Goal: Task Accomplishment & Management: Use online tool/utility

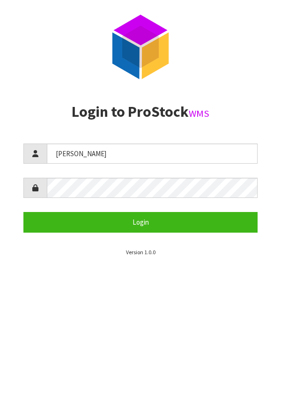
type input "[PERSON_NAME]"
click at [264, 129] on aside "Login to ProStock WMS [PERSON_NAME] Login Version 1.0.0" at bounding box center [140, 180] width 281 height 153
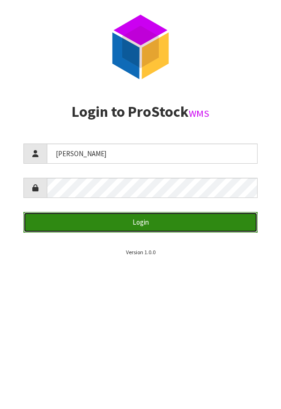
click at [202, 218] on button "Login" at bounding box center [140, 222] width 234 height 20
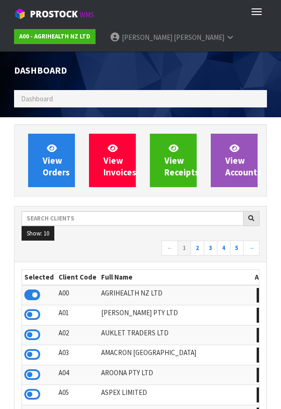
scroll to position [742, 267]
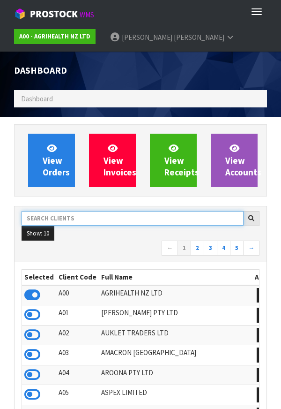
click at [101, 221] on input "text" at bounding box center [133, 218] width 222 height 15
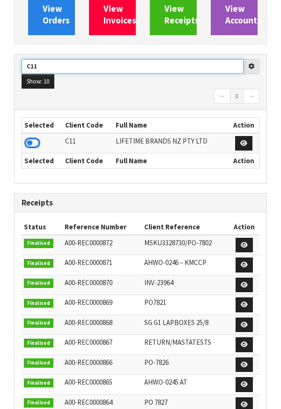
scroll to position [156, 0]
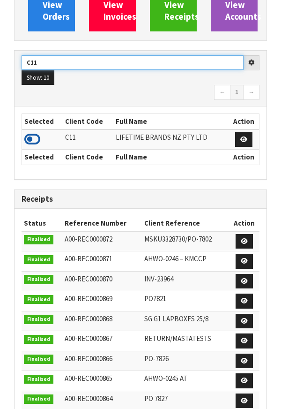
type input "C11"
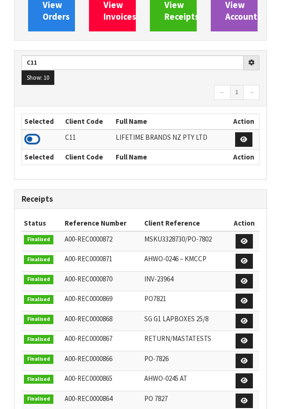
click at [35, 139] on icon at bounding box center [32, 139] width 16 height 14
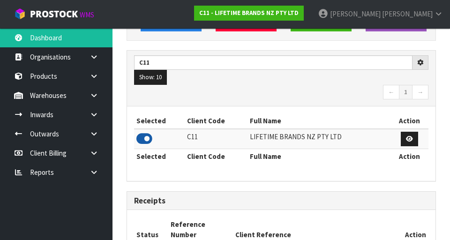
scroll to position [744, 323]
click at [95, 93] on icon at bounding box center [94, 95] width 9 height 7
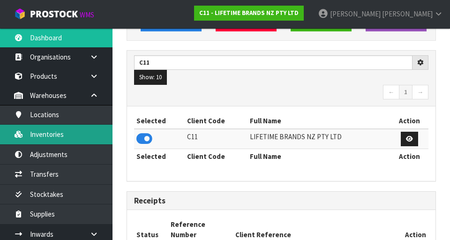
click at [51, 137] on link "Inventories" at bounding box center [56, 134] width 113 height 19
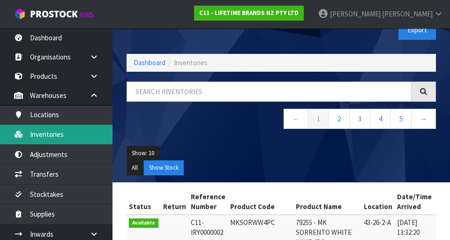
scroll to position [20, 0]
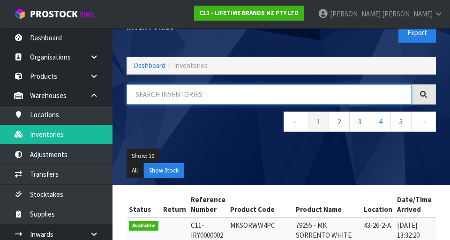
click at [244, 95] on input "text" at bounding box center [269, 94] width 285 height 20
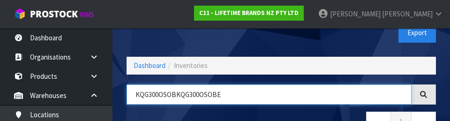
click at [178, 93] on input "KQG300OSOBKQG300OSOBE" at bounding box center [269, 94] width 285 height 20
type input "KQG300OSOBE"
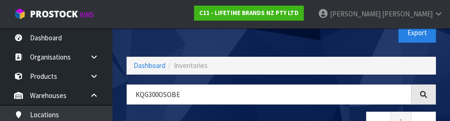
click at [281, 114] on nav "← 1 →" at bounding box center [281, 123] width 309 height 23
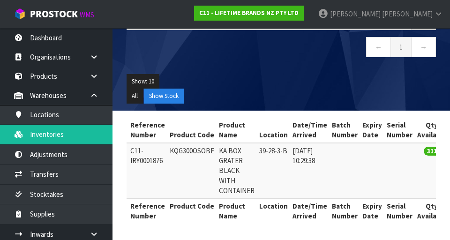
scroll to position [0, 59]
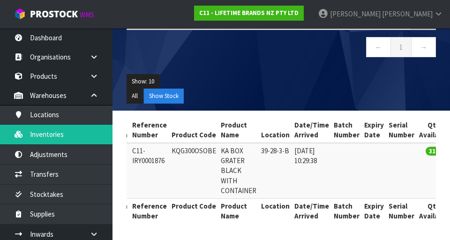
copy td "KQG300OSOBE"
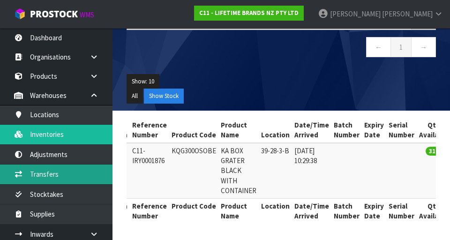
click at [88, 173] on link "Transfers" at bounding box center [56, 174] width 113 height 19
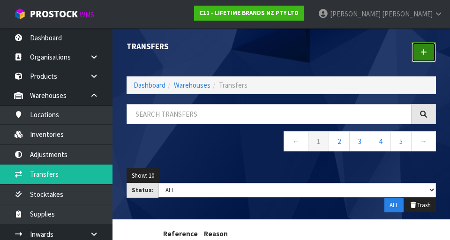
click at [281, 51] on icon at bounding box center [424, 52] width 7 height 7
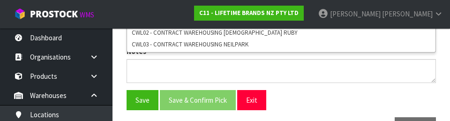
scroll to position [299, 0]
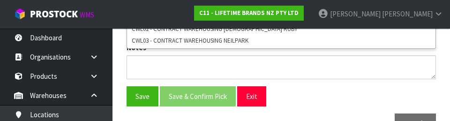
click at [281, 101] on div "Save Save & Confirm Pick Exit" at bounding box center [281, 96] width 323 height 20
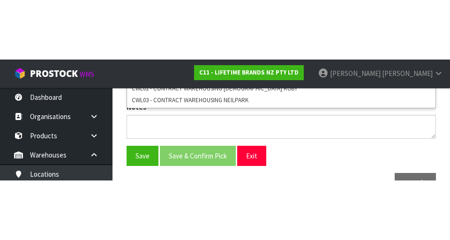
scroll to position [210, 0]
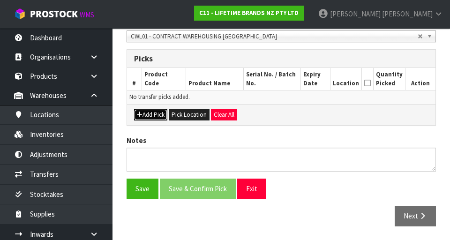
click at [154, 119] on button "Add Pick" at bounding box center [150, 114] width 33 height 11
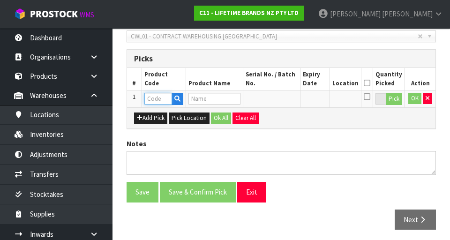
paste input "KQG300OSOBE"
type input "KQG300OSOBE"
type input "KA BOX GRATER BLACK WITH CONTAINER"
type input "KQG300OSOBE"
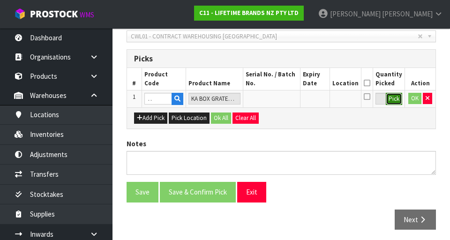
click at [281, 103] on button "Pick" at bounding box center [394, 99] width 16 height 12
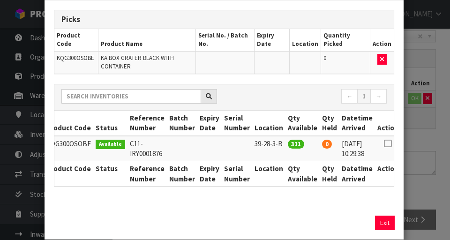
scroll to position [46, 0]
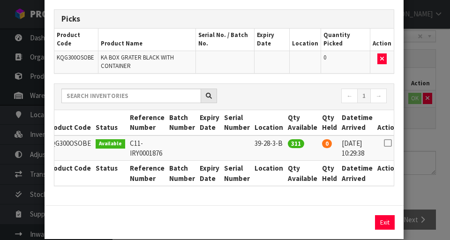
click at [281, 143] on icon at bounding box center [388, 143] width 8 height 0
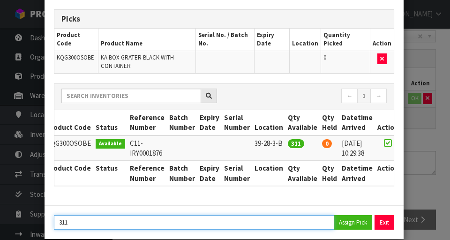
click at [91, 223] on input "311" at bounding box center [194, 222] width 280 height 15
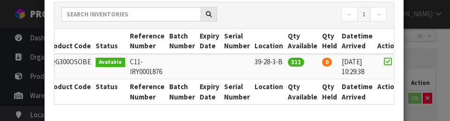
scroll to position [180, 0]
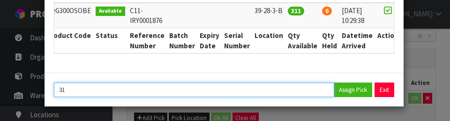
type input "3"
type input "2"
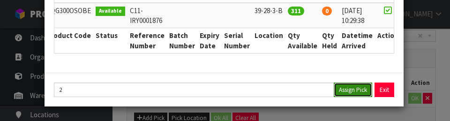
click at [281, 96] on button "Assign Pick" at bounding box center [353, 90] width 38 height 15
type input "2"
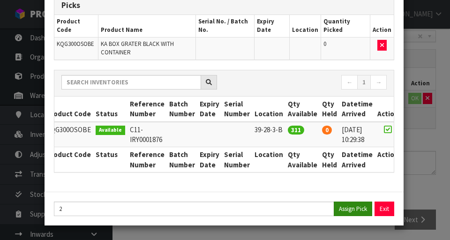
scroll to position [60, 0]
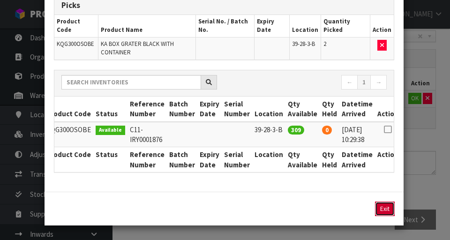
click at [281, 211] on button "Exit" at bounding box center [385, 209] width 20 height 15
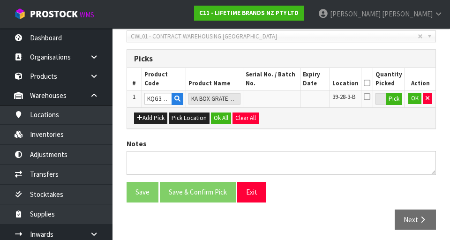
click at [281, 83] on icon at bounding box center [367, 83] width 7 height 0
click at [281, 100] on button "OK" at bounding box center [414, 98] width 13 height 11
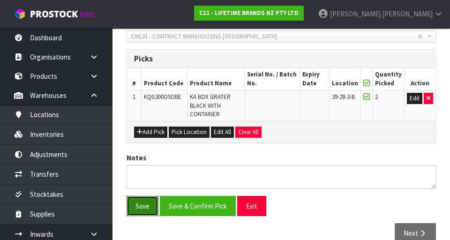
click at [143, 205] on button "Save" at bounding box center [143, 206] width 32 height 20
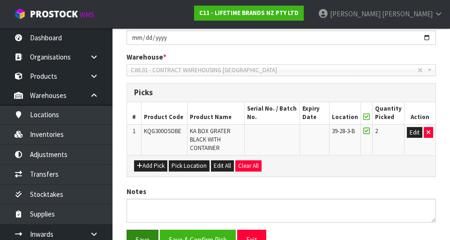
scroll to position [0, 0]
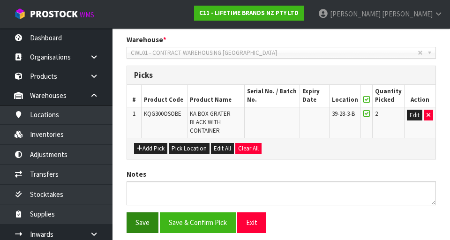
scroll to position [229, 0]
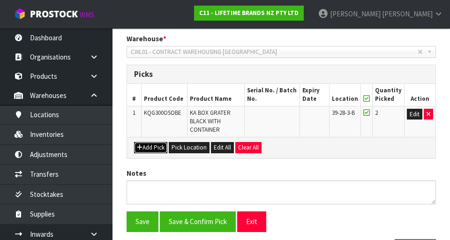
click at [153, 148] on button "Add Pick" at bounding box center [150, 147] width 33 height 11
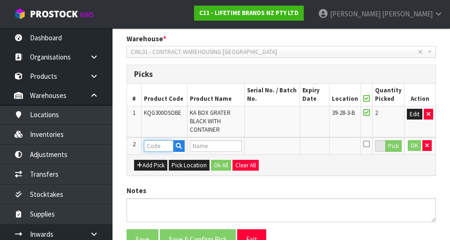
click at [155, 149] on input "text" at bounding box center [158, 146] width 29 height 12
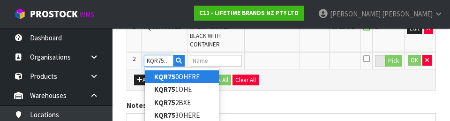
scroll to position [0, 0]
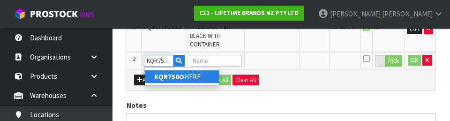
type input "KQR750O"
click at [200, 84] on ul "KQR750O HERE" at bounding box center [181, 77] width 75 height 18
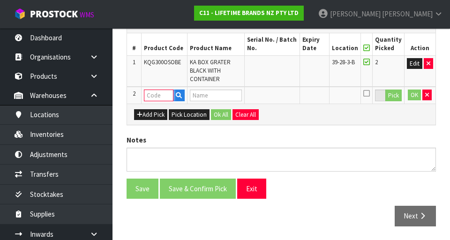
click at [159, 95] on input "text" at bounding box center [158, 96] width 29 height 12
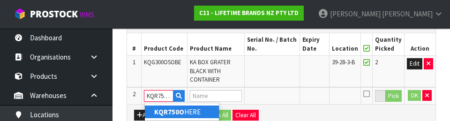
click at [194, 113] on link "KQR750O HERE" at bounding box center [182, 111] width 74 height 13
type input "KQR750OHERE"
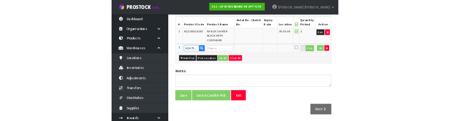
scroll to position [275, 0]
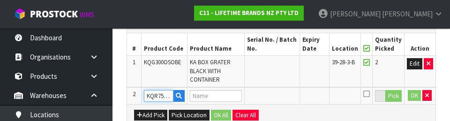
type input "KA S2 MINI SPATULAS BIRCH"
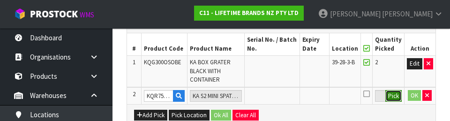
click at [281, 99] on button "Pick" at bounding box center [393, 96] width 16 height 12
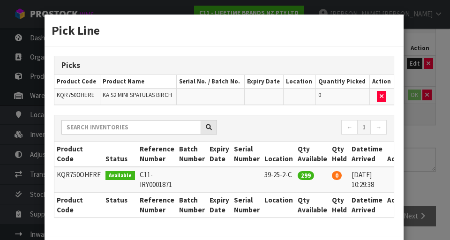
scroll to position [0, 9]
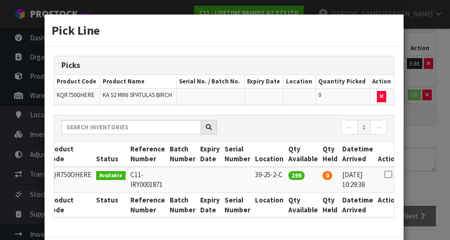
click at [281, 174] on icon at bounding box center [388, 174] width 8 height 0
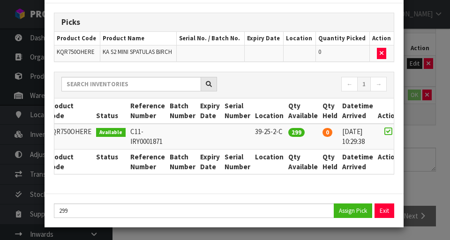
scroll to position [45, 0]
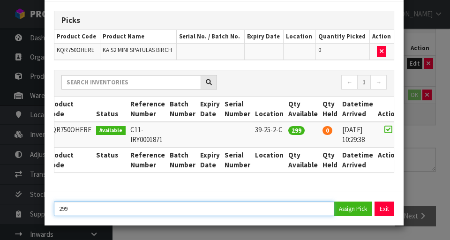
click at [84, 210] on input "299" at bounding box center [194, 209] width 280 height 15
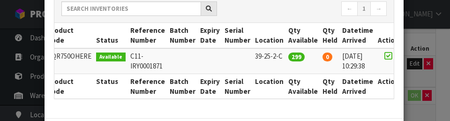
scroll to position [165, 0]
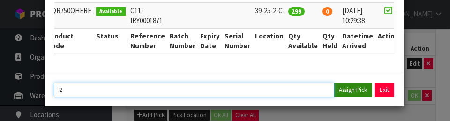
type input "2"
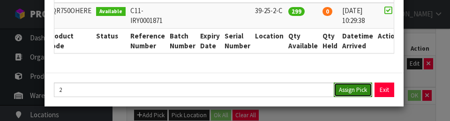
click at [281, 88] on button "Assign Pick" at bounding box center [353, 90] width 38 height 15
type input "2"
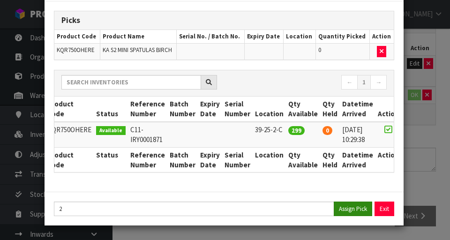
scroll to position [45, 0]
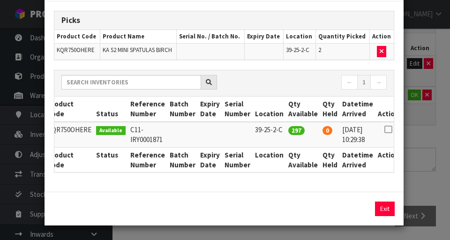
click at [281, 138] on div "Pick Line Picks Product Code Product Name Serial No. / Batch No. Expiry Date Lo…" at bounding box center [225, 120] width 450 height 240
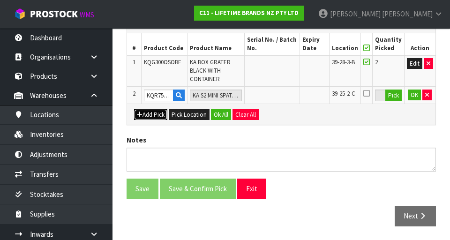
click at [153, 116] on button "Add Pick" at bounding box center [150, 114] width 33 height 11
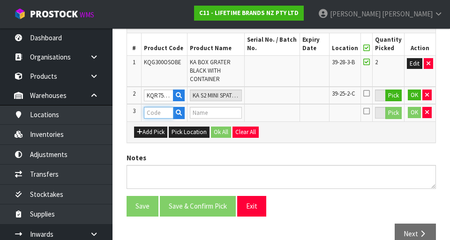
click at [159, 117] on input "text" at bounding box center [158, 113] width 29 height 12
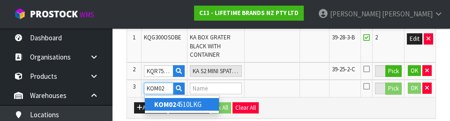
scroll to position [300, 0]
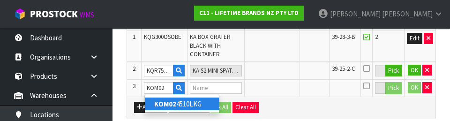
click at [200, 105] on link "KOM02 4510LKG" at bounding box center [182, 104] width 74 height 13
type input "KOM024510LKG"
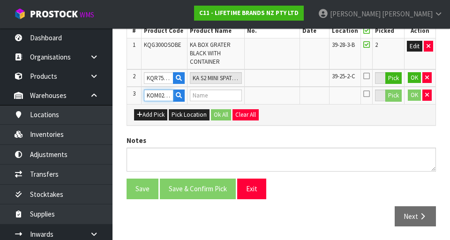
type input "KA RED SILICONE OVEN GLOVE"
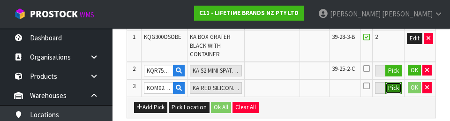
click at [281, 92] on button "Pick" at bounding box center [393, 88] width 16 height 12
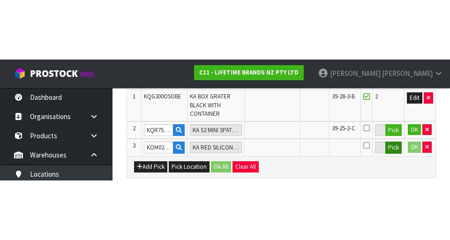
scroll to position [297, 0]
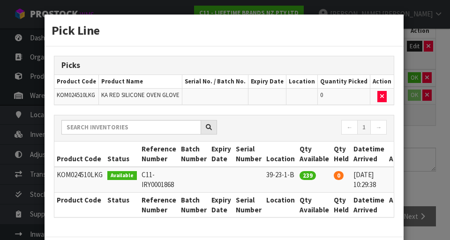
click at [281, 174] on icon at bounding box center [400, 174] width 8 height 0
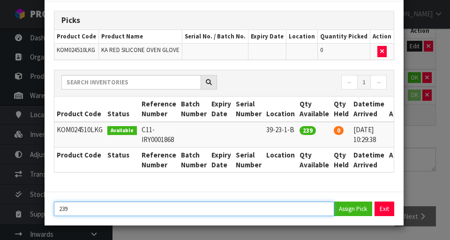
click at [80, 211] on input "239" at bounding box center [194, 209] width 280 height 15
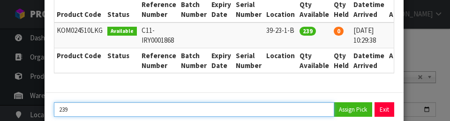
scroll to position [165, 0]
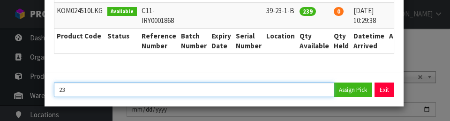
type input "2"
type input "5"
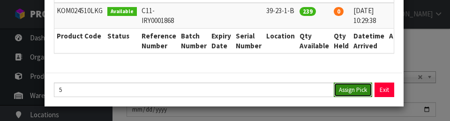
click at [281, 91] on button "Assign Pick" at bounding box center [353, 90] width 38 height 15
type input "5"
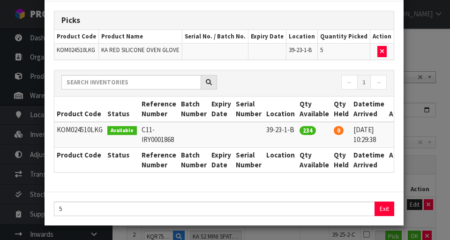
scroll to position [45, 0]
click at [281, 95] on div "Pick Line Picks Product Code Product Name Serial No. / Batch No. Expiry Date Lo…" at bounding box center [225, 120] width 450 height 240
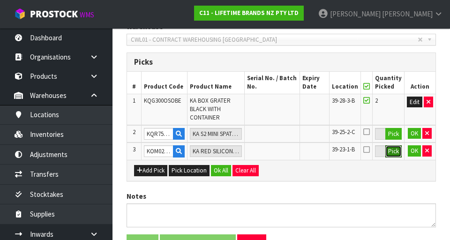
scroll to position [242, 0]
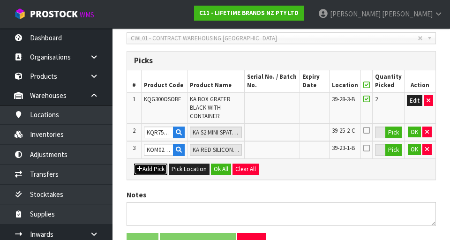
click at [159, 168] on button "Add Pick" at bounding box center [150, 169] width 33 height 11
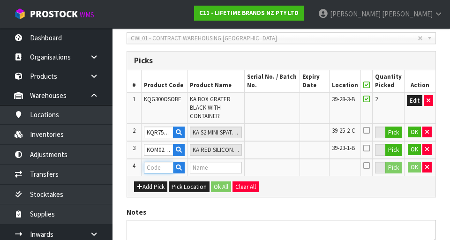
click at [160, 169] on input "text" at bounding box center [158, 168] width 29 height 12
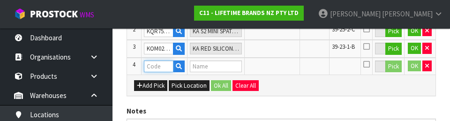
scroll to position [345, 0]
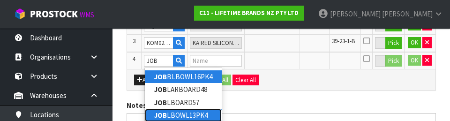
click at [201, 116] on link "JOB LBOWL13PK4" at bounding box center [183, 115] width 77 height 13
type input "JOBLBOWL13PK4"
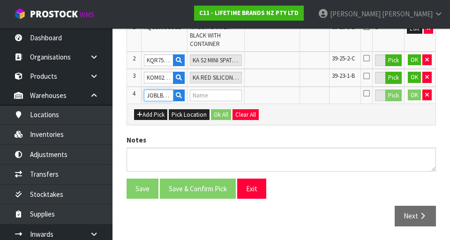
type input "JO BIG LOVE LITTLE BOWLS SET OF 4"
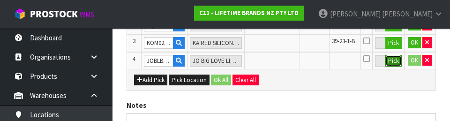
click at [281, 63] on button "Pick" at bounding box center [393, 61] width 16 height 12
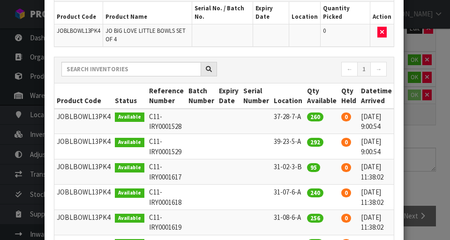
scroll to position [0, 18]
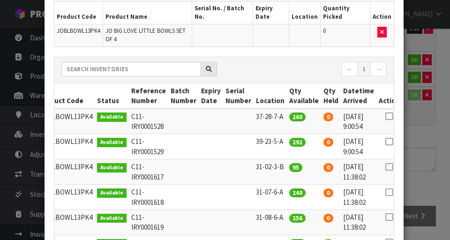
click at [281, 167] on icon at bounding box center [389, 167] width 8 height 0
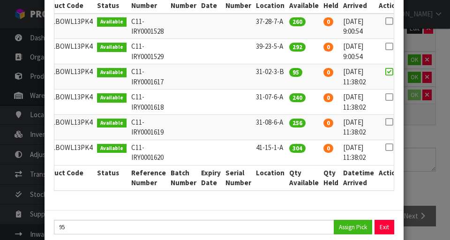
scroll to position [187, 0]
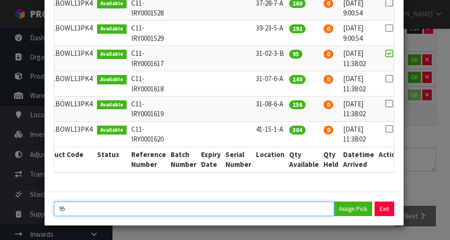
click at [83, 210] on input "95" at bounding box center [194, 209] width 280 height 15
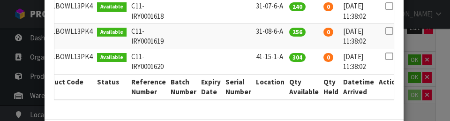
scroll to position [306, 0]
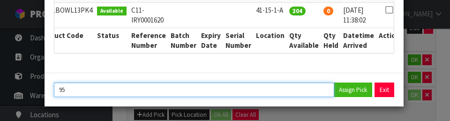
type input "9"
type input "3"
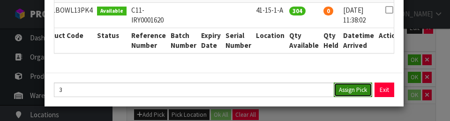
click at [281, 94] on button "Assign Pick" at bounding box center [353, 90] width 38 height 15
type input "3"
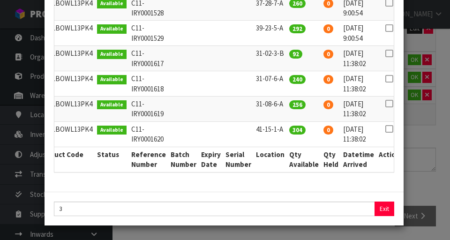
scroll to position [187, 0]
click at [281, 186] on div "Pick Line Picks Product Code Product Name Serial No. / Batch No. Expiry Date Lo…" at bounding box center [225, 120] width 450 height 240
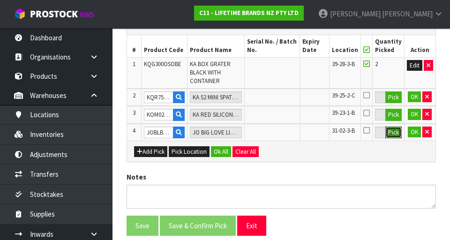
scroll to position [277, 0]
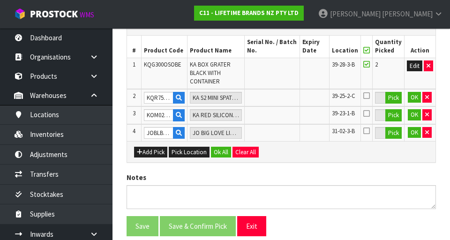
click at [281, 50] on icon at bounding box center [366, 50] width 7 height 0
click at [222, 156] on button "Ok All" at bounding box center [221, 152] width 20 height 11
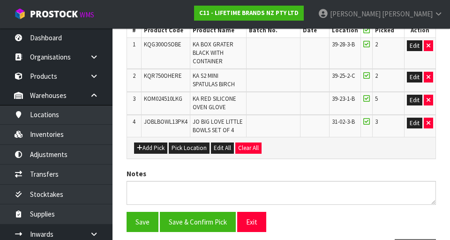
scroll to position [331, 0]
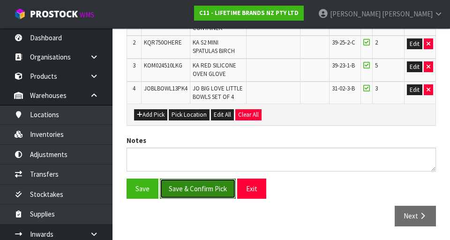
click at [204, 195] on button "Save & Confirm Pick" at bounding box center [198, 189] width 76 height 20
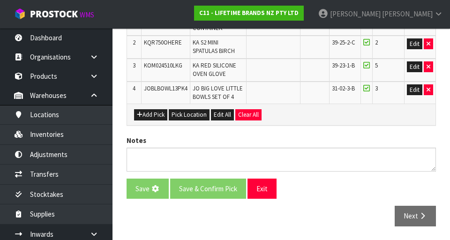
scroll to position [0, 0]
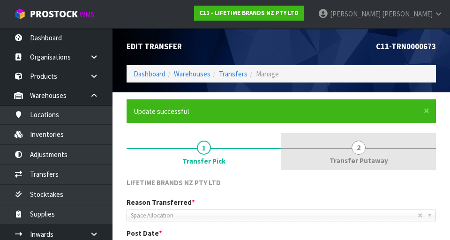
click at [281, 153] on span "2" at bounding box center [359, 148] width 14 height 14
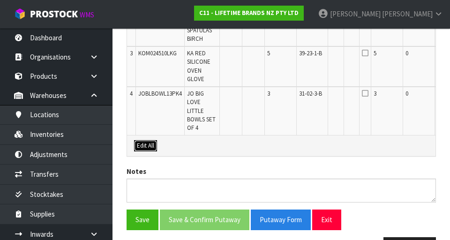
click at [144, 144] on button "Edit All" at bounding box center [145, 145] width 23 height 11
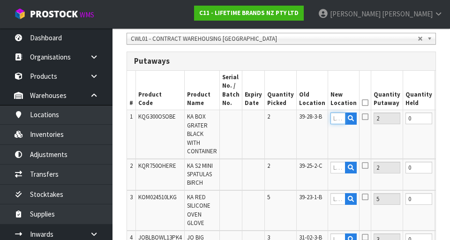
click at [281, 120] on input "text" at bounding box center [338, 119] width 15 height 12
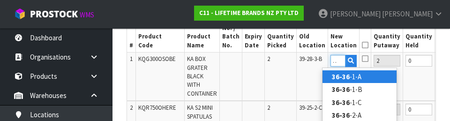
scroll to position [0, 9]
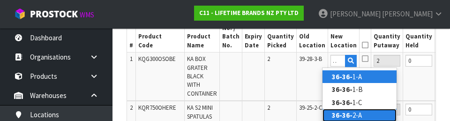
click at [281, 116] on link "36-36- 2-A" at bounding box center [360, 115] width 74 height 13
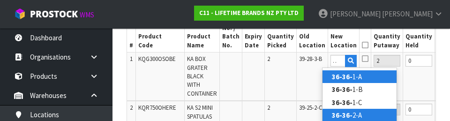
type input "36-36-2-A"
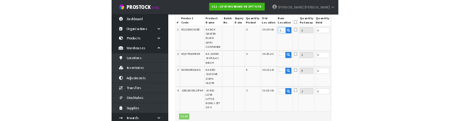
scroll to position [295, 0]
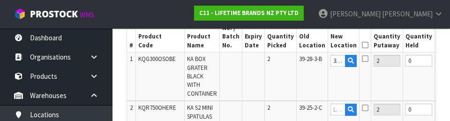
click at [281, 59] on icon at bounding box center [365, 59] width 7 height 8
click at [0, 0] on input "checkbox" at bounding box center [0, 0] width 0 height 0
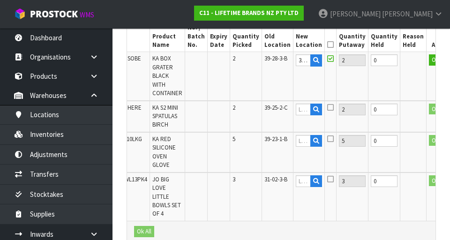
scroll to position [0, 33]
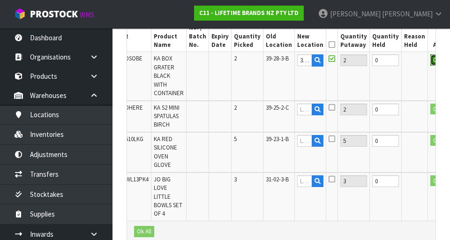
click at [281, 65] on button "OK" at bounding box center [436, 59] width 13 height 11
click at [281, 66] on icon at bounding box center [316, 68] width 5 height 6
type input "36-36-2-A"
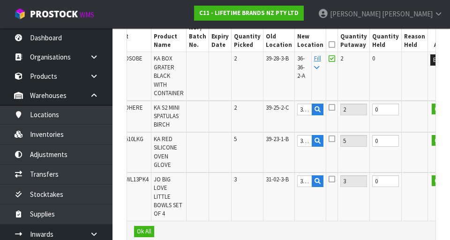
click at [281, 45] on icon at bounding box center [332, 45] width 7 height 0
click at [148, 234] on button "Ok All" at bounding box center [144, 231] width 20 height 11
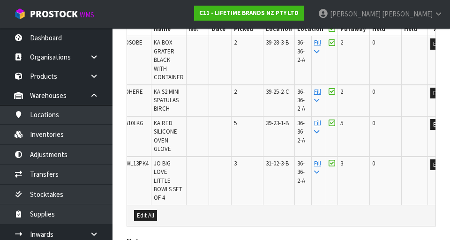
scroll to position [417, 0]
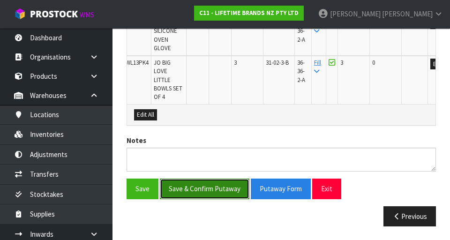
click at [227, 189] on button "Save & Confirm Putaway" at bounding box center [205, 189] width 90 height 20
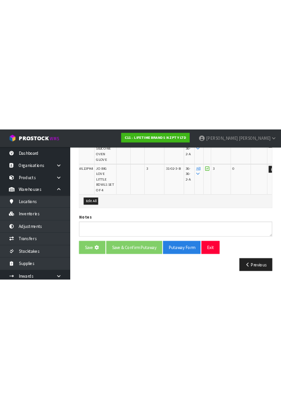
scroll to position [0, 0]
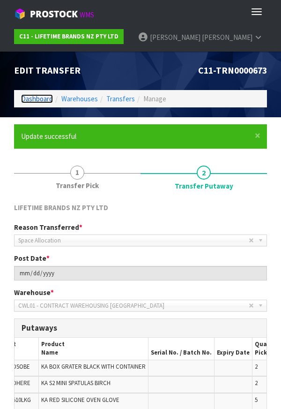
click at [36, 98] on link "Dashboard" at bounding box center [37, 98] width 32 height 9
